Goal: Transaction & Acquisition: Obtain resource

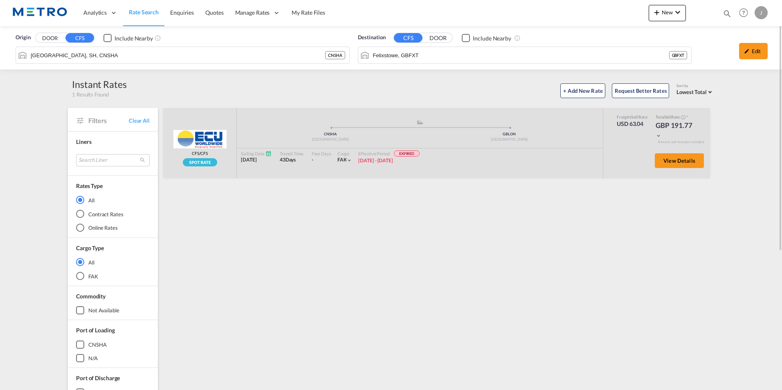
click at [152, 13] on span "Rate Search" at bounding box center [144, 12] width 30 height 7
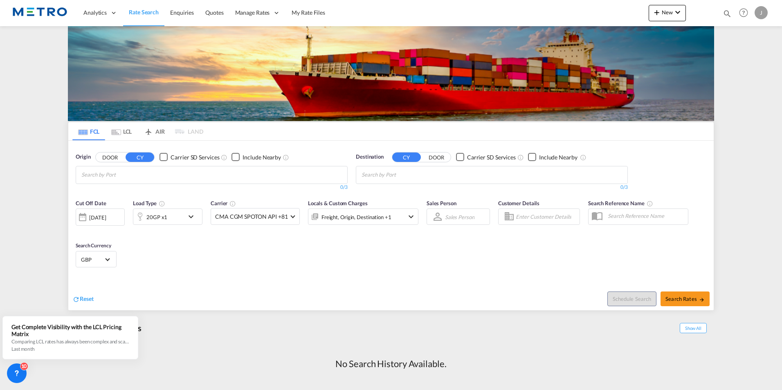
click at [127, 131] on md-tab-item "LCL" at bounding box center [121, 131] width 33 height 18
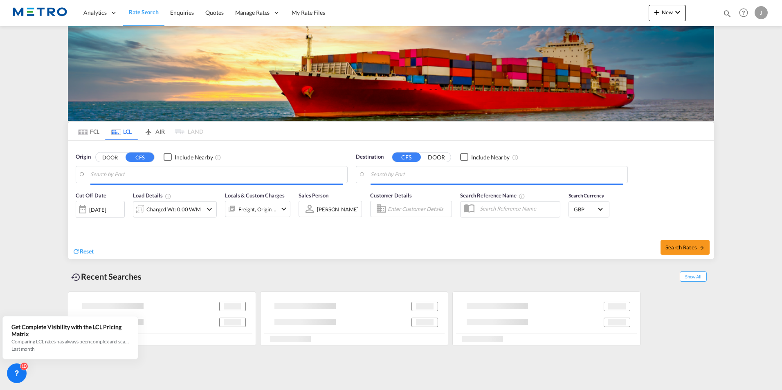
type input "[GEOGRAPHIC_DATA], IDSUB"
type input "[GEOGRAPHIC_DATA], [GEOGRAPHIC_DATA]"
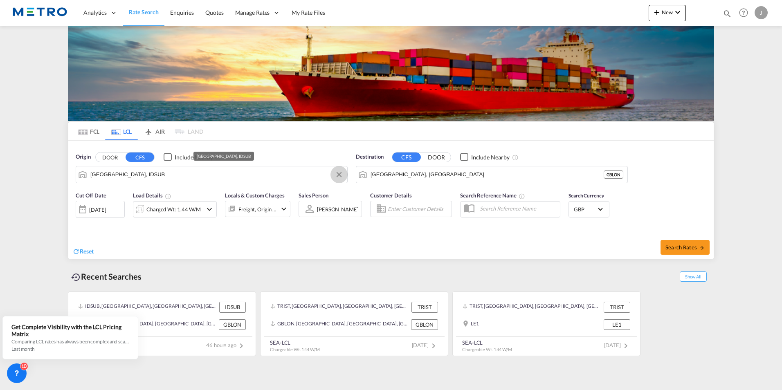
click at [336, 174] on button "Clear Input" at bounding box center [339, 174] width 12 height 12
click at [110, 155] on button "DOOR" at bounding box center [110, 157] width 29 height 9
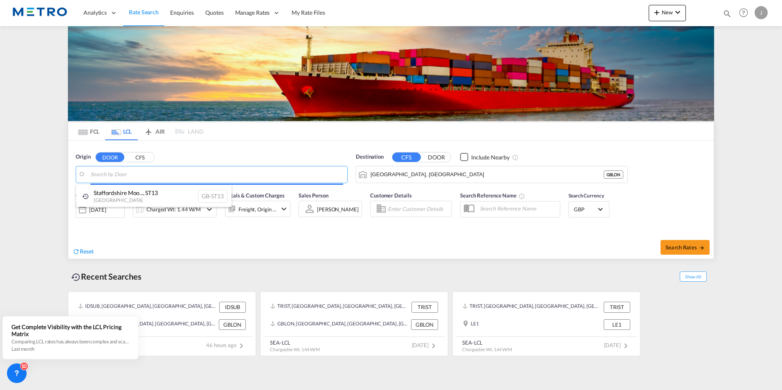
click at [130, 175] on body "Analytics Reports Dashboard Rate Search Enquiries Quotes" at bounding box center [391, 195] width 782 height 390
type input "k"
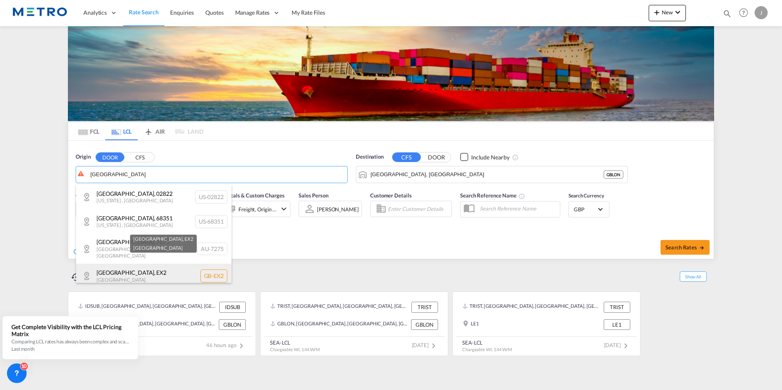
click at [130, 270] on div "[GEOGRAPHIC_DATA] , EX2 [GEOGRAPHIC_DATA] [GEOGRAPHIC_DATA]-EX2" at bounding box center [153, 276] width 155 height 25
type input "GB-EX2, [GEOGRAPHIC_DATA]"
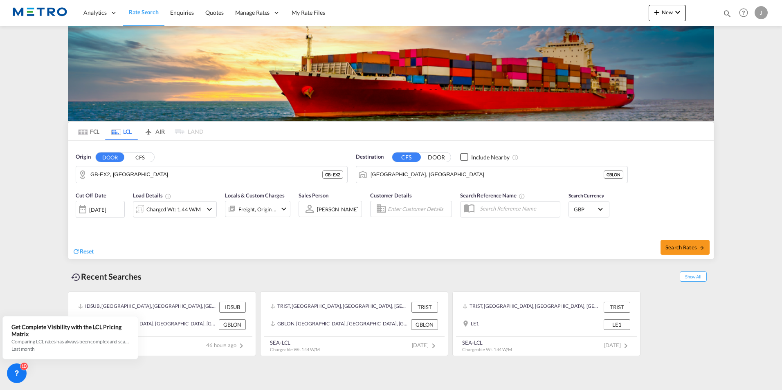
click at [442, 155] on button "DOOR" at bounding box center [436, 157] width 29 height 9
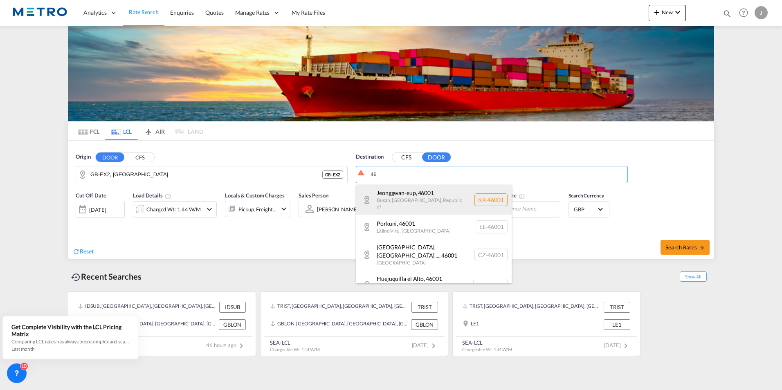
type input "4"
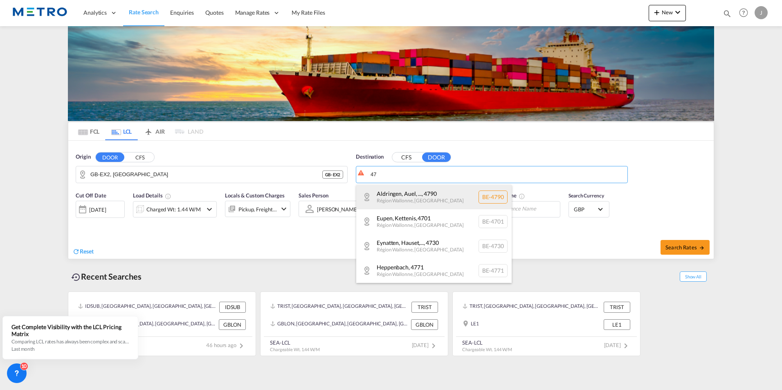
type input "4"
type input "v"
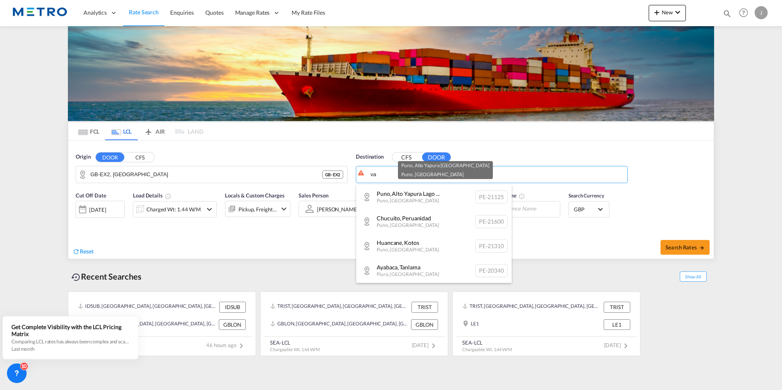
type input "v"
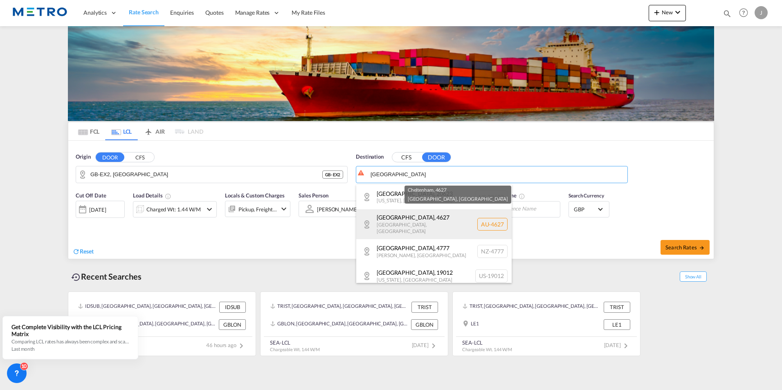
click at [430, 217] on div "[GEOGRAPHIC_DATA] , 4627 [GEOGRAPHIC_DATA] , [GEOGRAPHIC_DATA] [GEOGRAPHIC_DATA…" at bounding box center [433, 224] width 155 height 30
type input "AU-4627, [GEOGRAPHIC_DATA], [GEOGRAPHIC_DATA]"
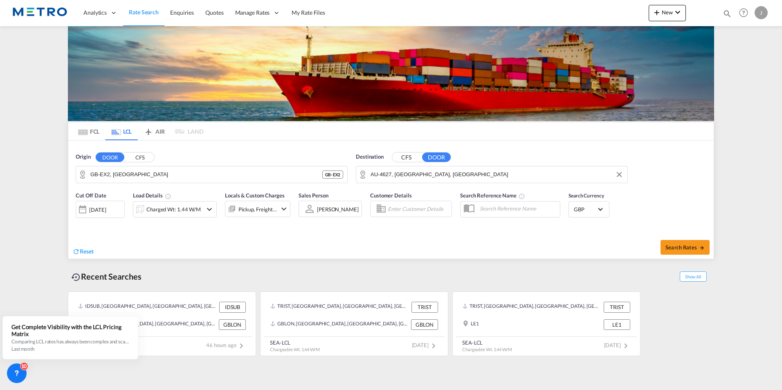
click at [93, 208] on div "[DATE]" at bounding box center [97, 209] width 17 height 7
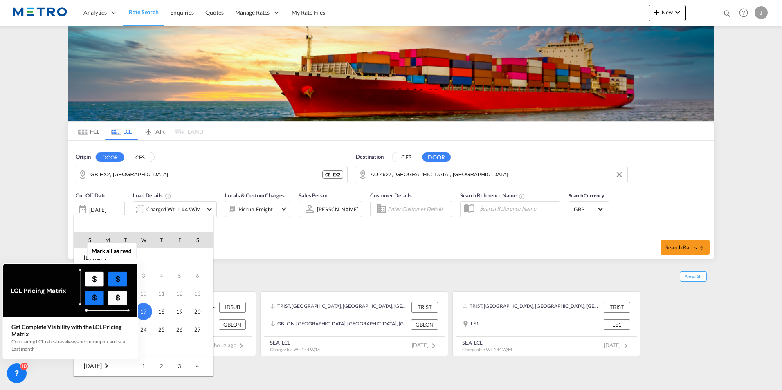
click at [145, 327] on div "Mark all as read Get Complete Visibility with the LCL Pricing Matrix Comparing …" at bounding box center [72, 302] width 148 height 113
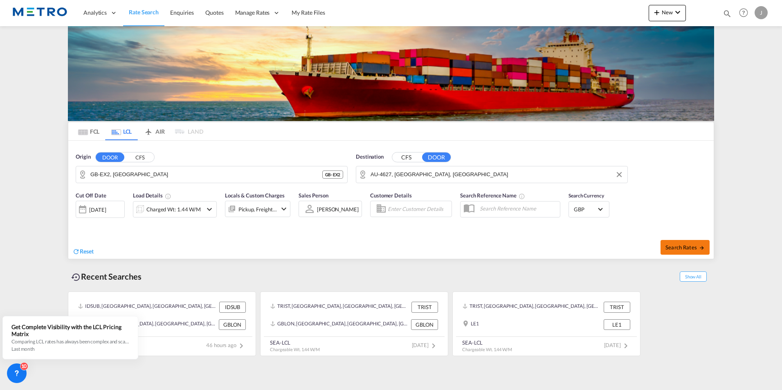
click at [680, 245] on span "Search Rates" at bounding box center [684, 247] width 39 height 7
type input "EX2 to 4627 / [DATE]"
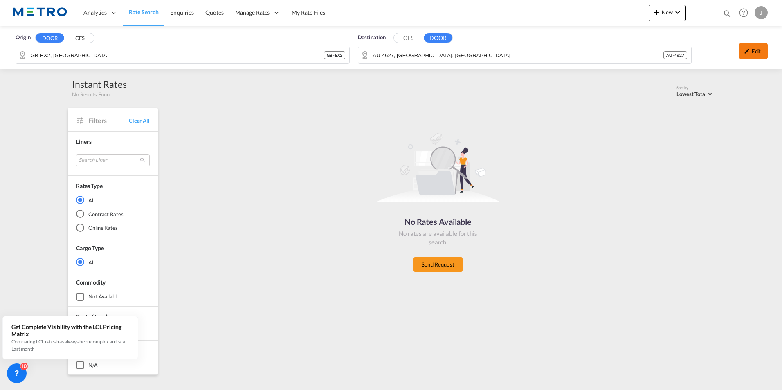
click at [759, 53] on div "Edit" at bounding box center [753, 51] width 29 height 16
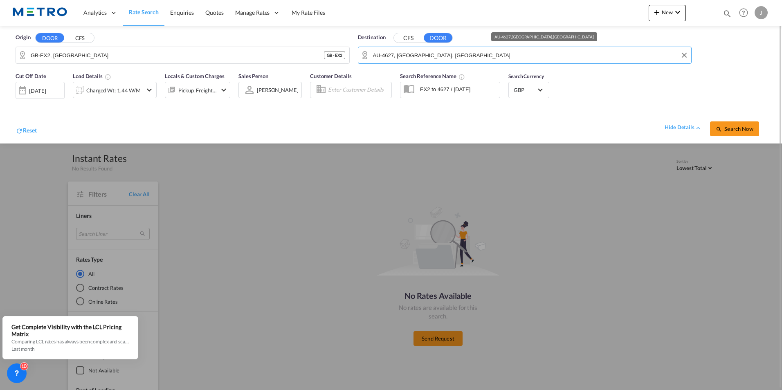
click at [469, 56] on input "AU-4627, [GEOGRAPHIC_DATA], [GEOGRAPHIC_DATA]" at bounding box center [530, 55] width 314 height 12
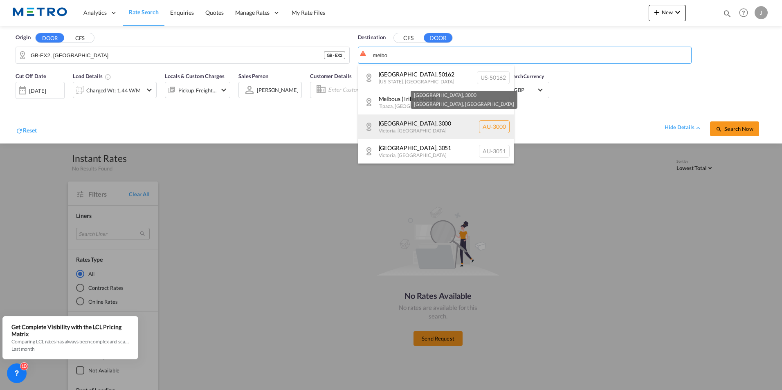
click at [426, 121] on div "[GEOGRAPHIC_DATA] , 3000 [GEOGRAPHIC_DATA] , [GEOGRAPHIC_DATA] AU-3000" at bounding box center [435, 127] width 155 height 25
type input "AU-3000, [GEOGRAPHIC_DATA], [GEOGRAPHIC_DATA]"
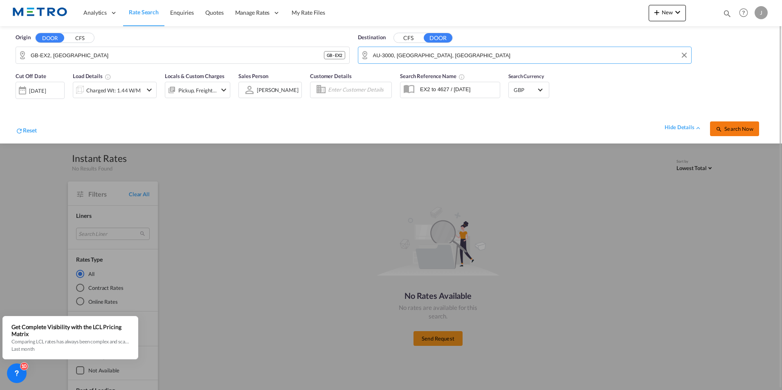
click at [732, 128] on span "Search Now" at bounding box center [734, 129] width 37 height 7
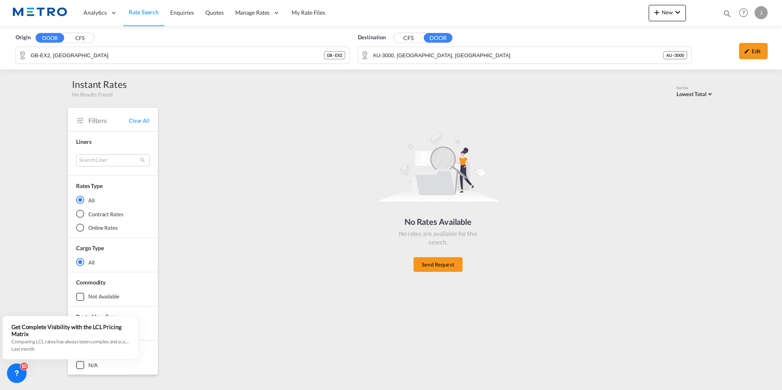
click at [410, 38] on button "CFS" at bounding box center [408, 38] width 29 height 9
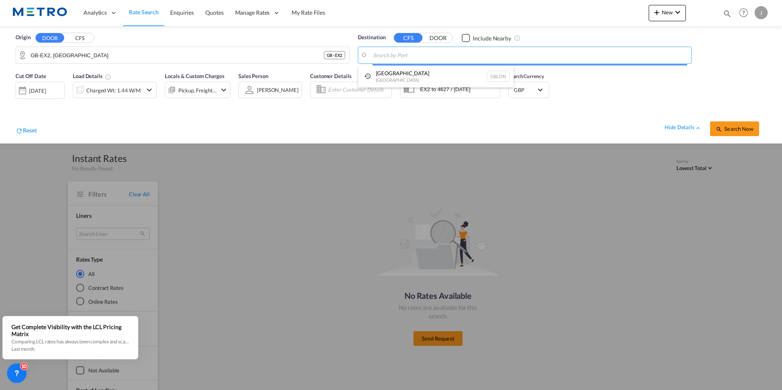
click at [415, 51] on body "Analytics Reports Dashboard Rate Search Enquiries Quotes" at bounding box center [391, 195] width 782 height 390
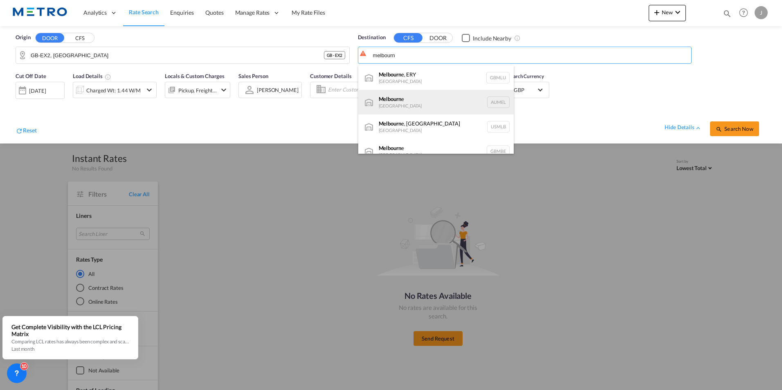
click at [413, 96] on div "Melbourn e [GEOGRAPHIC_DATA] AUMEL" at bounding box center [435, 102] width 155 height 25
type input "[GEOGRAPHIC_DATA], [GEOGRAPHIC_DATA]"
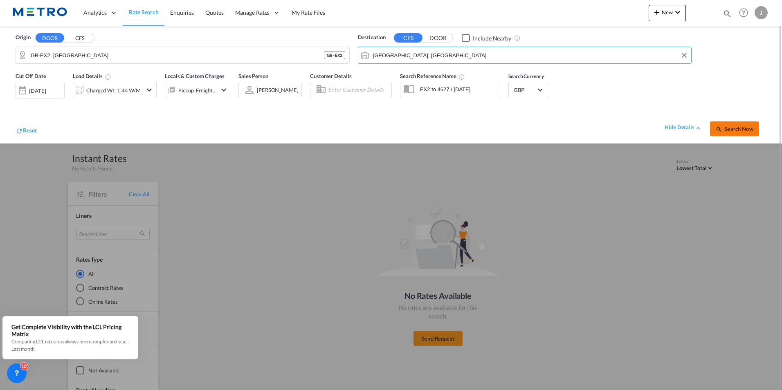
click at [724, 128] on span "Search Now" at bounding box center [734, 129] width 37 height 7
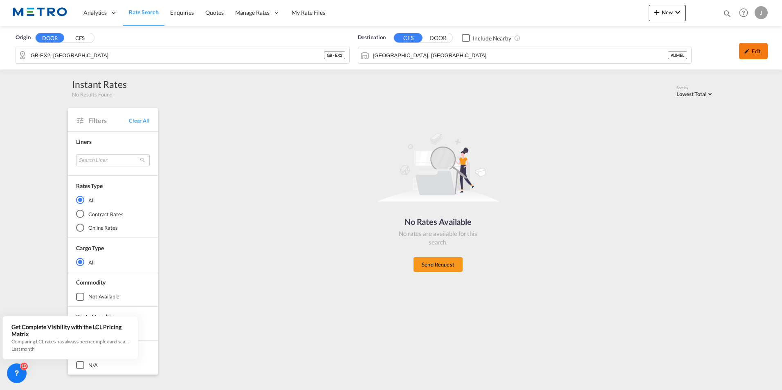
click at [752, 48] on div "Edit" at bounding box center [753, 51] width 29 height 16
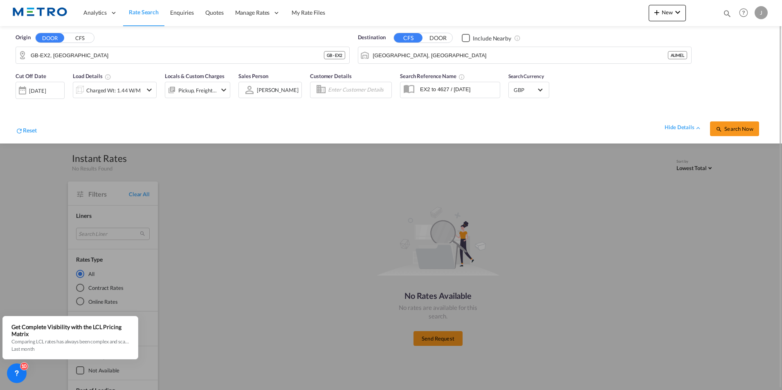
click at [45, 93] on div "[DATE]" at bounding box center [37, 90] width 17 height 7
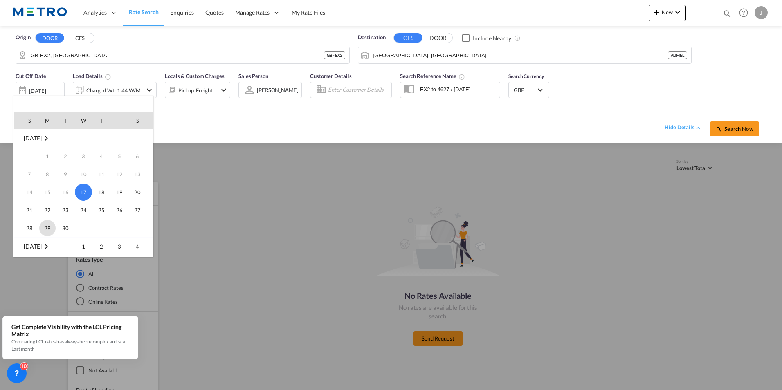
click at [49, 228] on span "29" at bounding box center [47, 228] width 16 height 16
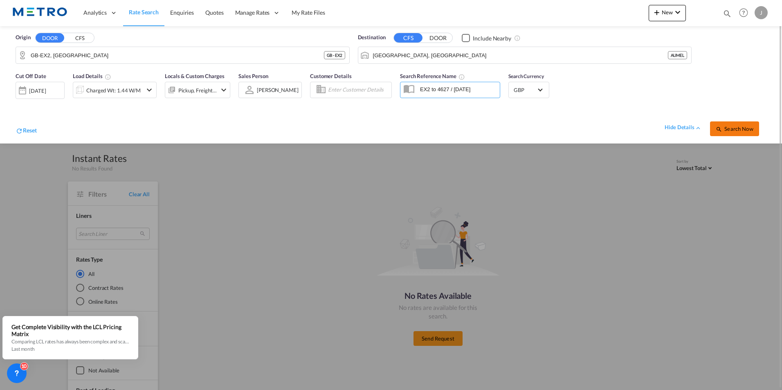
click at [726, 130] on span "Search Now" at bounding box center [734, 129] width 37 height 7
